Goal: Information Seeking & Learning: Find specific fact

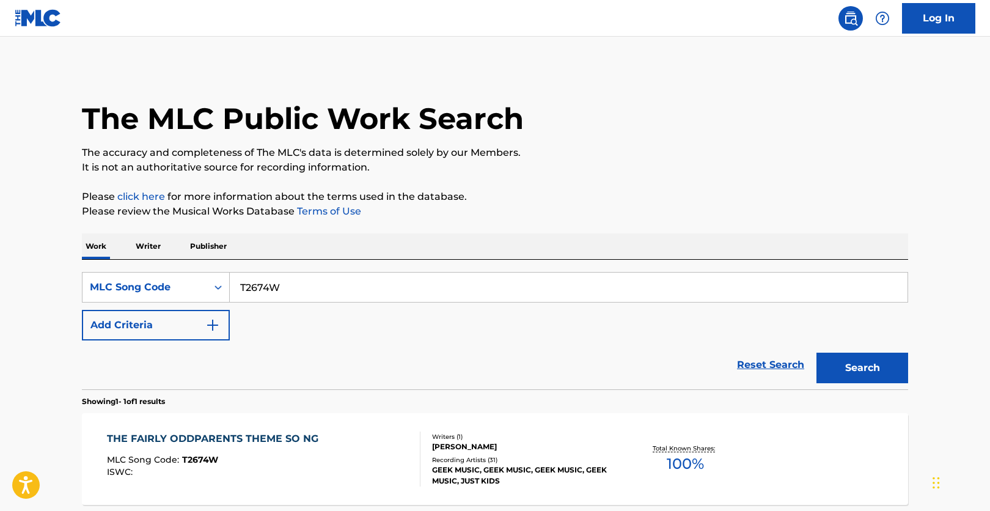
click at [381, 301] on input "T2674W" at bounding box center [568, 286] width 677 height 29
type input "D8139A"
click at [816, 352] on button "Search" at bounding box center [862, 367] width 92 height 31
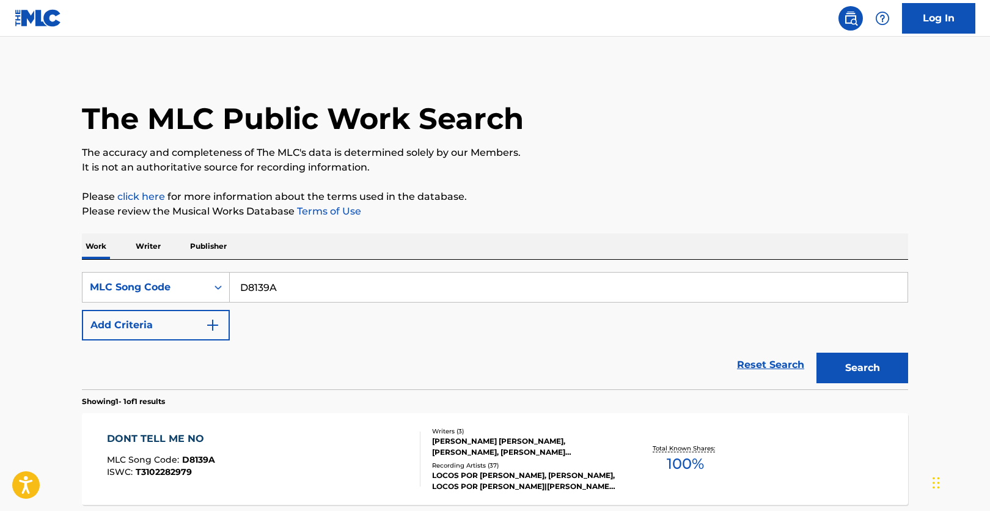
click at [78, 380] on div "The MLC Public Work Search The accuracy and completeness of The MLC's data is d…" at bounding box center [494, 314] width 855 height 495
click at [787, 459] on div "DONT TELL ME NO MLC Song Code : D8139A ISWC : T3102282979 Writers ( 3 ) [PERSON…" at bounding box center [495, 459] width 826 height 92
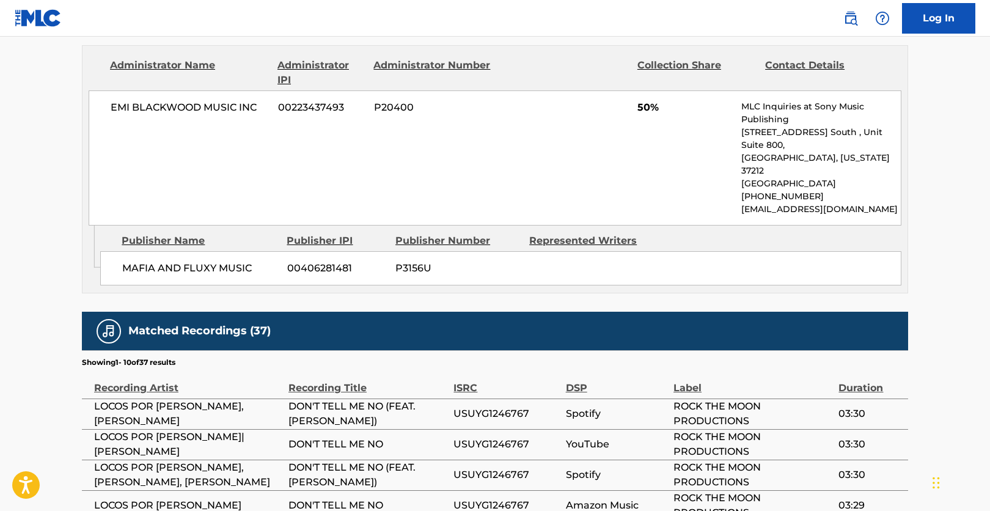
scroll to position [977, 0]
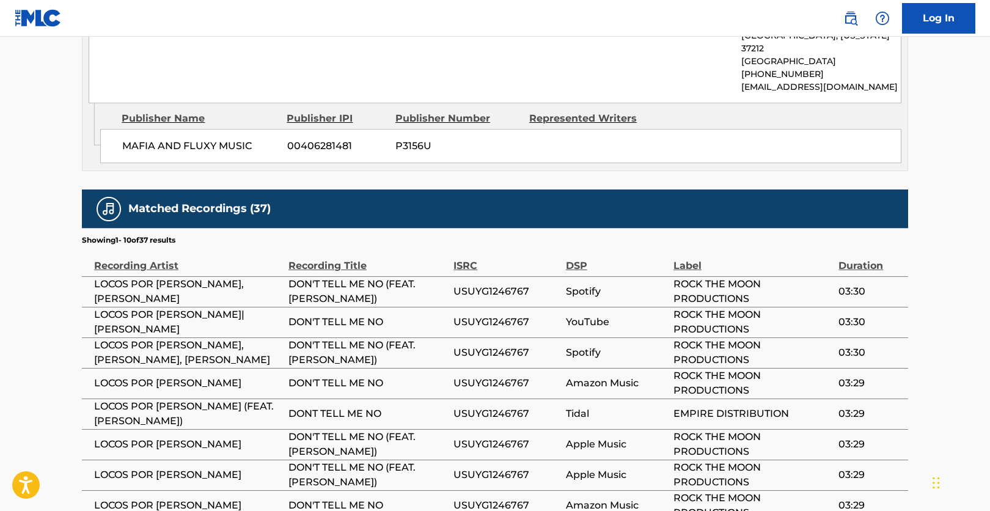
drag, startPoint x: 34, startPoint y: 426, endPoint x: 96, endPoint y: 390, distance: 71.1
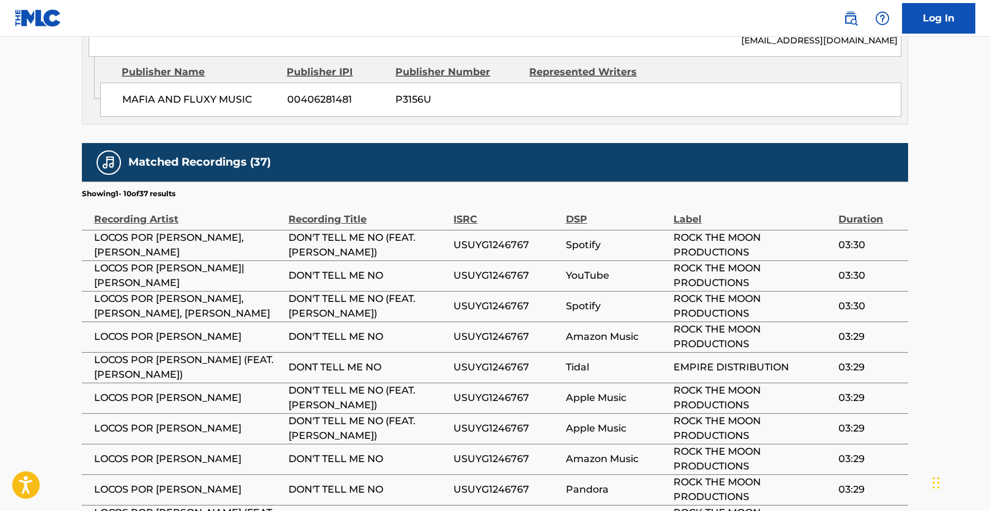
scroll to position [1099, 0]
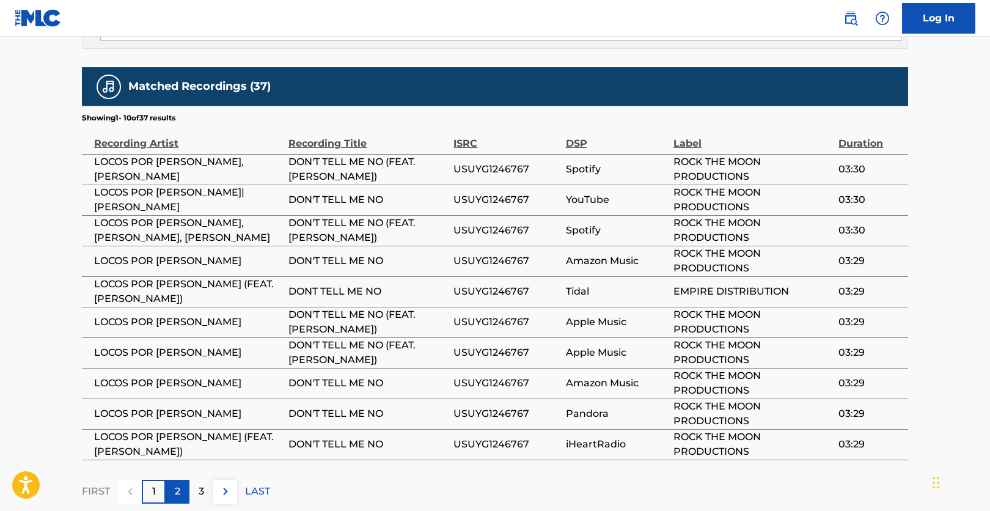
click at [180, 479] on div "2" at bounding box center [178, 491] width 24 height 24
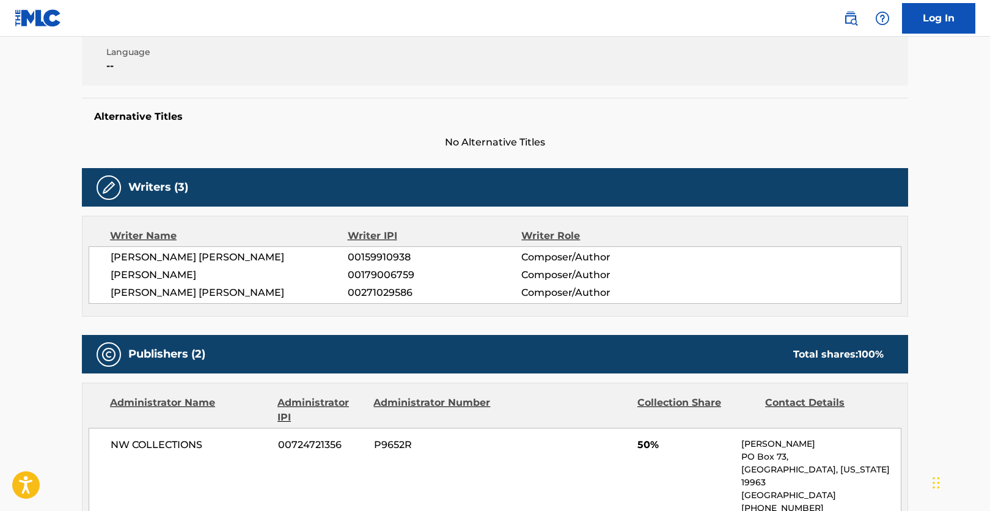
scroll to position [183, 0]
